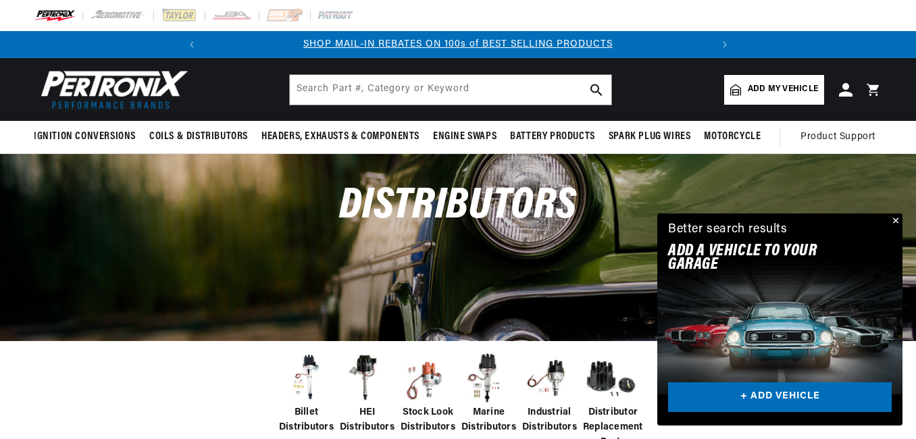
scroll to position [135, 0]
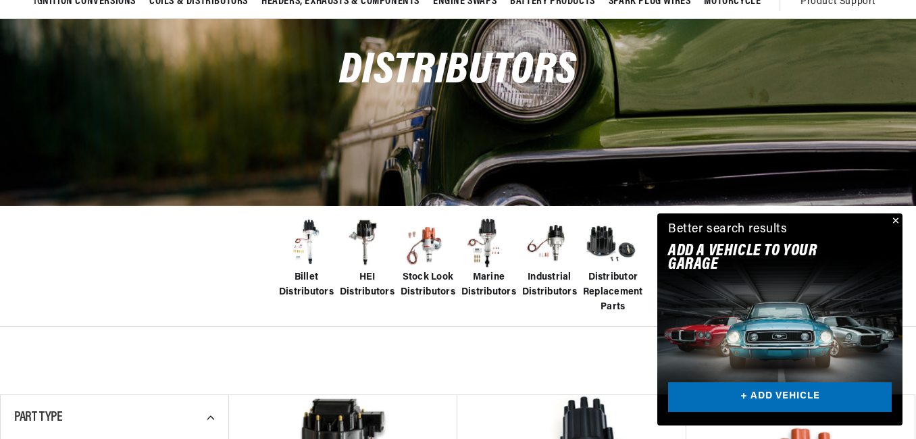
click at [366, 251] on img at bounding box center [367, 243] width 54 height 54
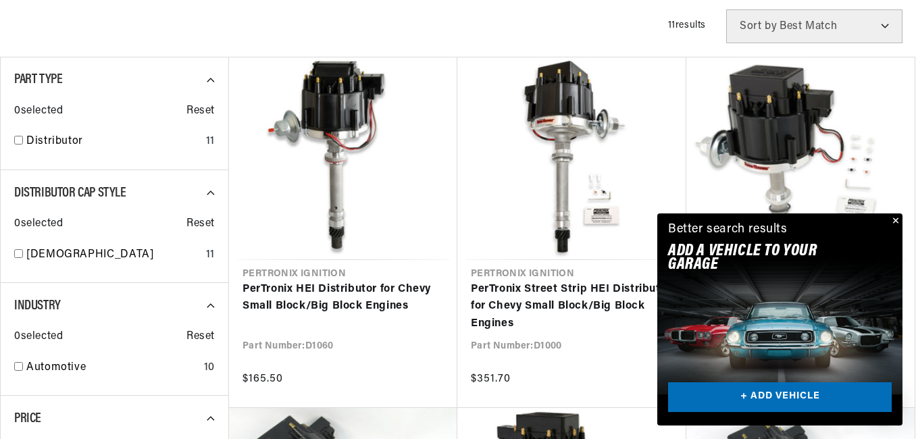
scroll to position [608, 0]
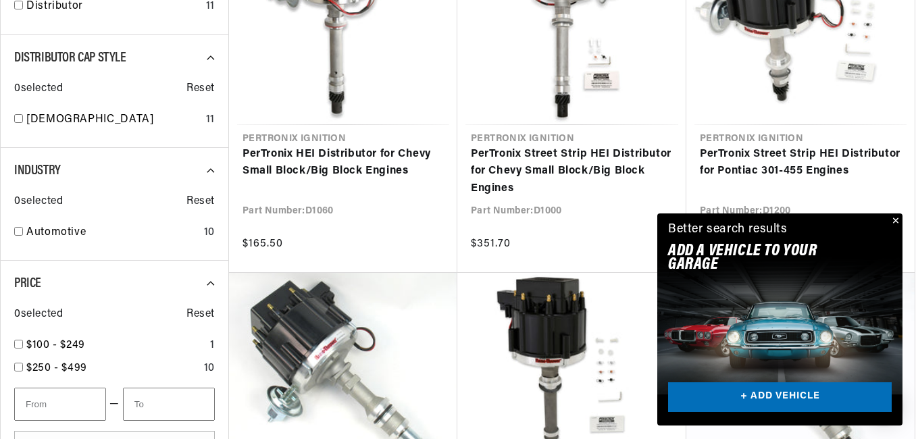
click at [896, 219] on button "Close" at bounding box center [894, 221] width 16 height 16
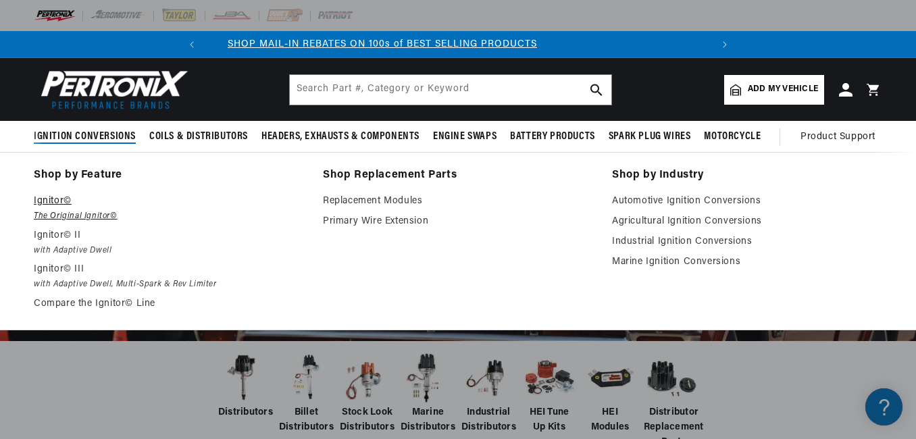
scroll to position [0, 0]
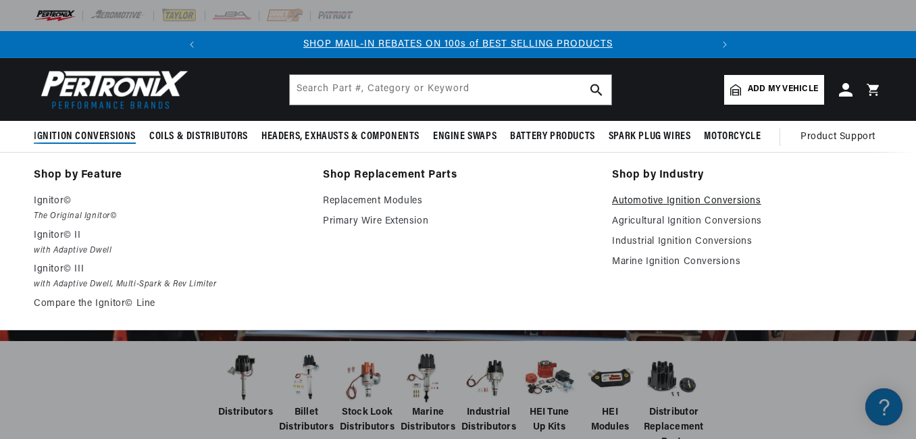
click at [635, 200] on link "Automotive Ignition Conversions" at bounding box center [747, 201] width 270 height 16
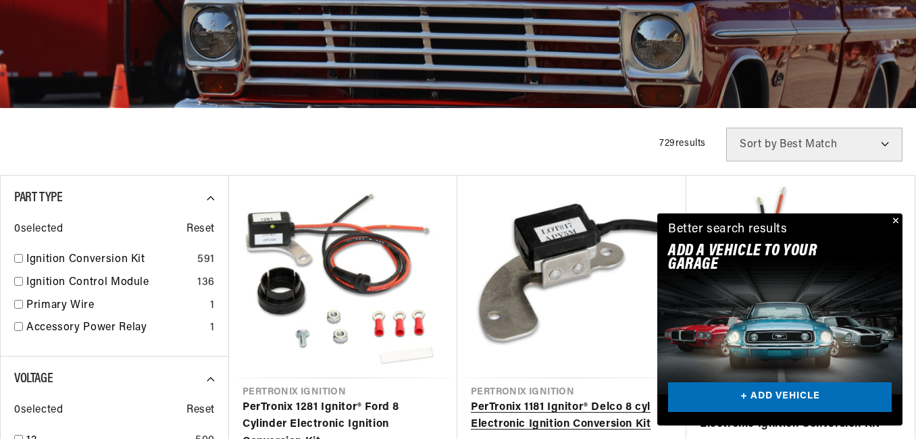
scroll to position [317, 0]
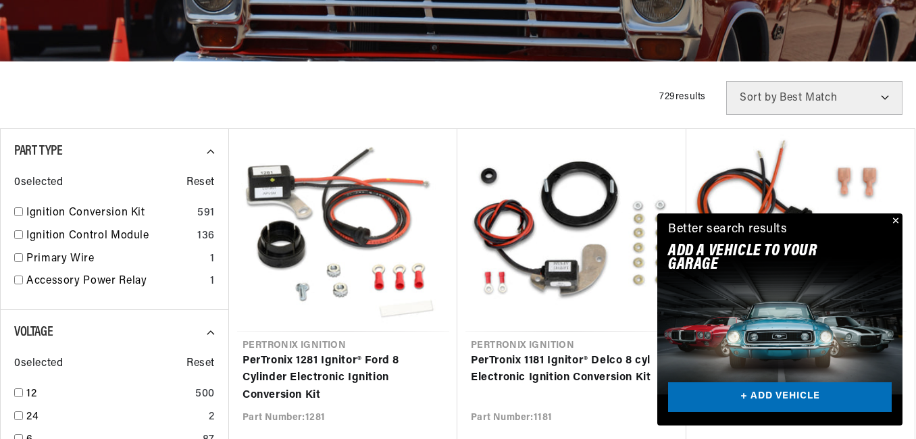
click at [899, 223] on button "Close" at bounding box center [894, 221] width 16 height 16
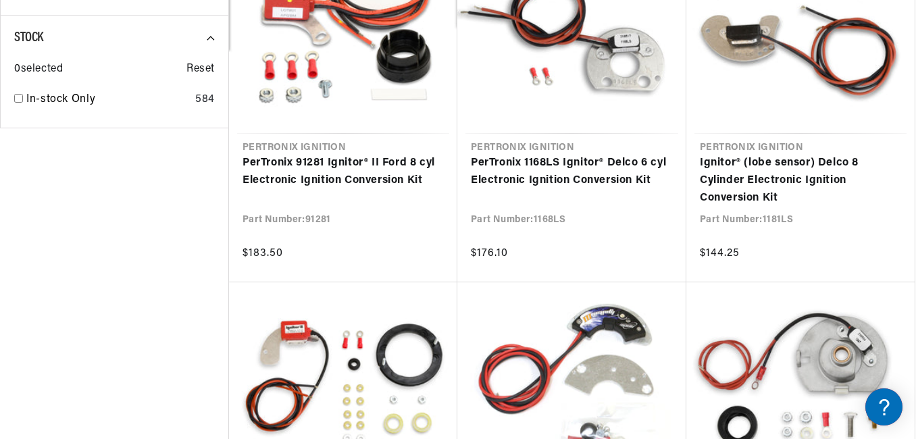
scroll to position [1351, 0]
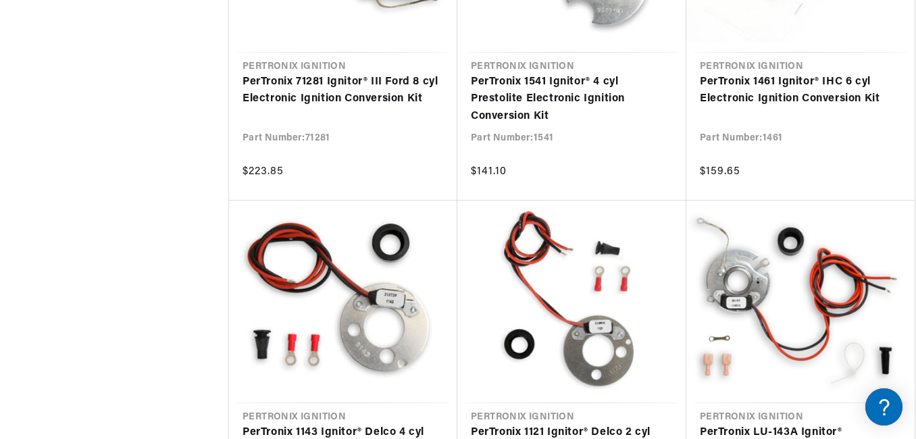
scroll to position [2899, 0]
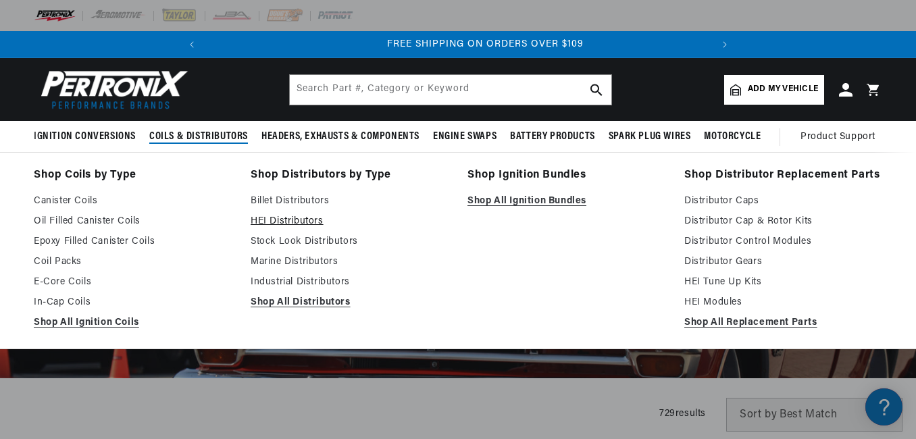
scroll to position [0, 505]
click at [276, 222] on link "HEI Distributors" at bounding box center [350, 221] width 198 height 16
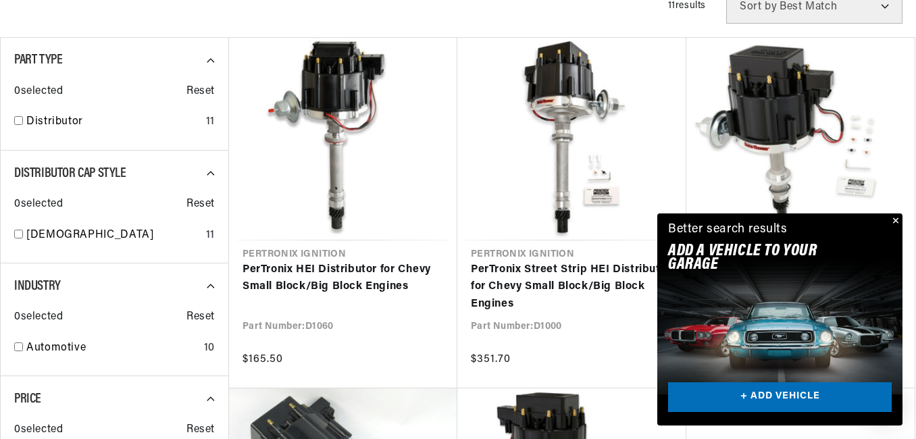
scroll to position [541, 0]
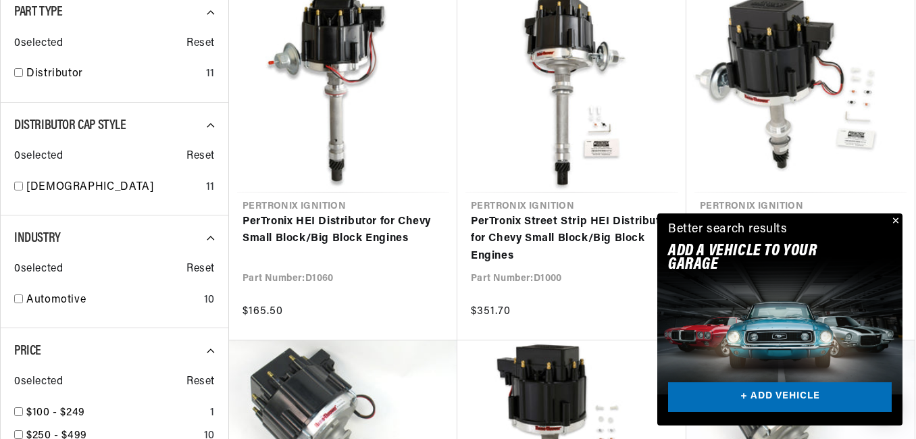
click at [897, 220] on button "Close" at bounding box center [894, 221] width 16 height 16
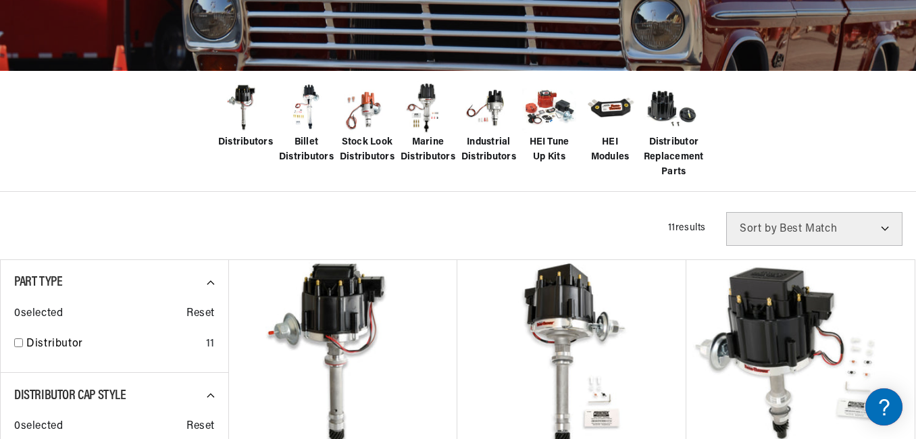
scroll to position [0, 0]
click at [307, 100] on img at bounding box center [306, 108] width 54 height 54
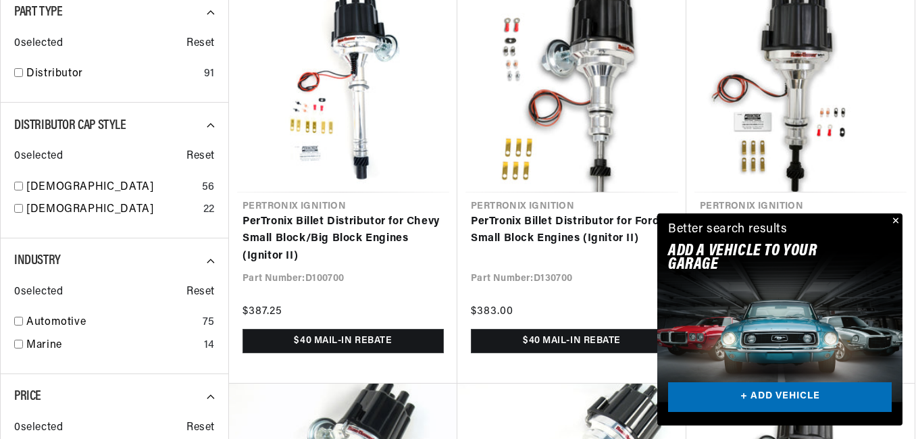
scroll to position [0, 505]
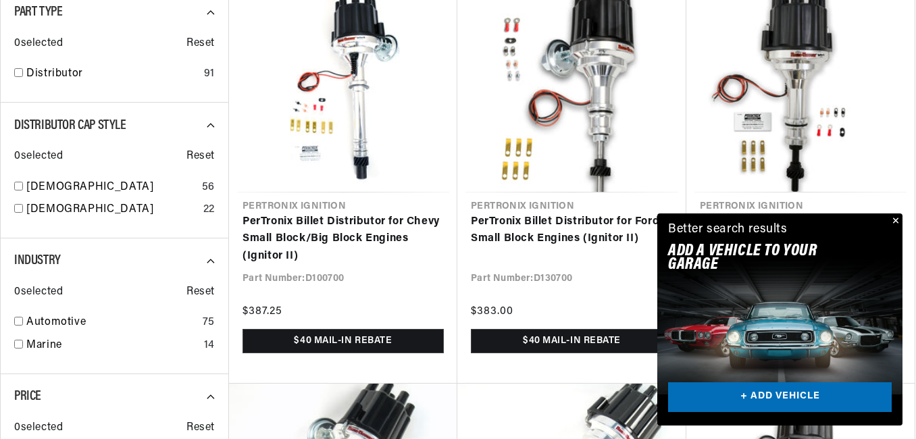
click at [899, 224] on button "Close" at bounding box center [894, 221] width 16 height 16
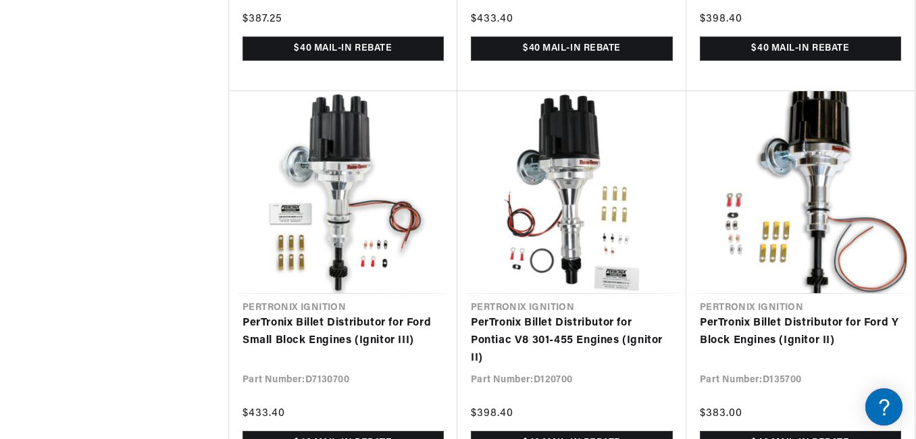
scroll to position [0, 0]
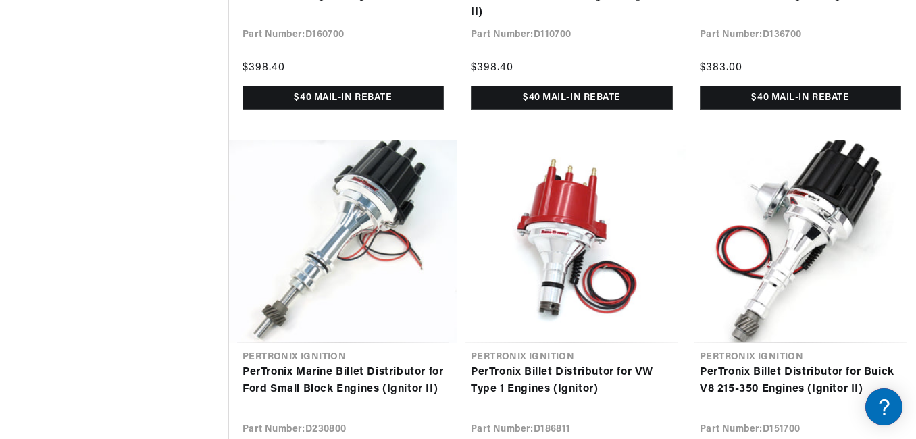
scroll to position [3175, 0]
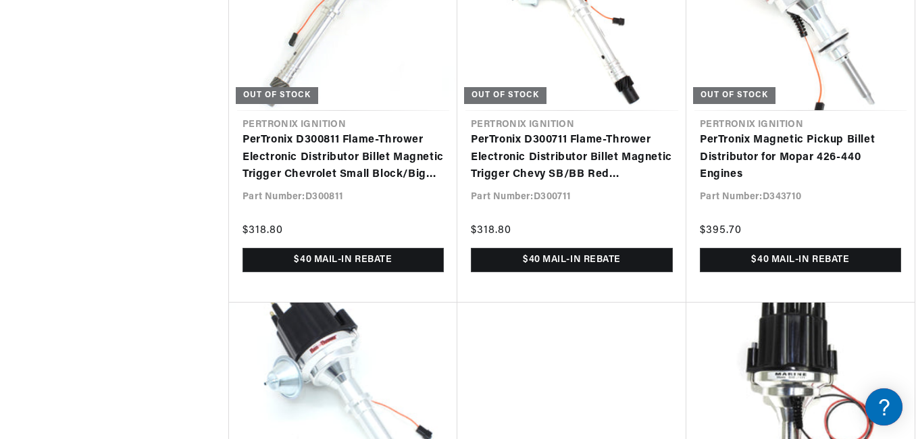
scroll to position [11080, 0]
